Goal: Information Seeking & Learning: Learn about a topic

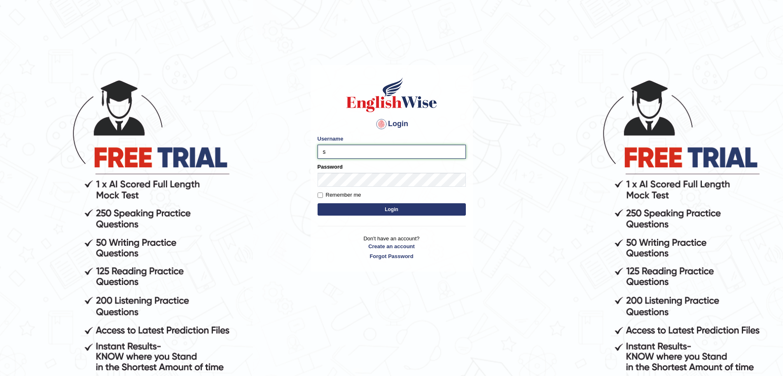
type input "surajshrestha100"
click at [373, 210] on button "Login" at bounding box center [392, 209] width 148 height 12
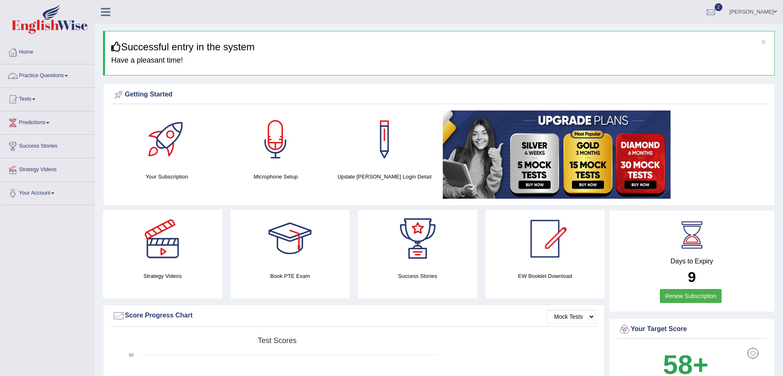
click at [58, 75] on link "Practice Questions" at bounding box center [47, 74] width 94 height 21
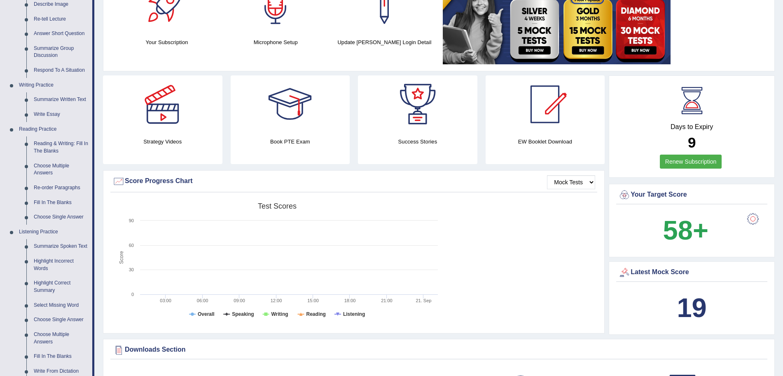
scroll to position [102, 0]
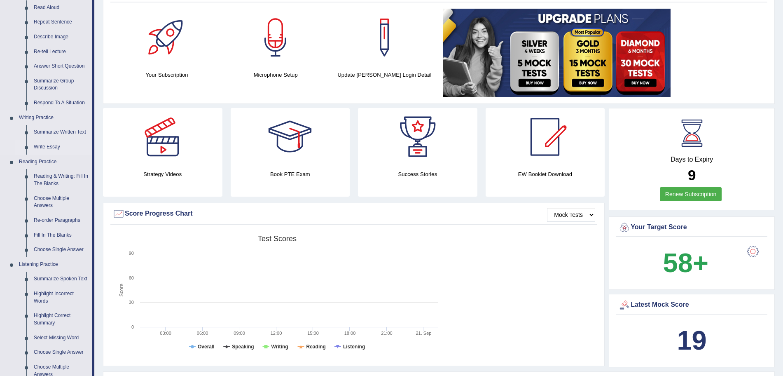
click at [53, 146] on link "Write Essay" at bounding box center [61, 147] width 62 height 15
